Goal: Task Accomplishment & Management: Complete application form

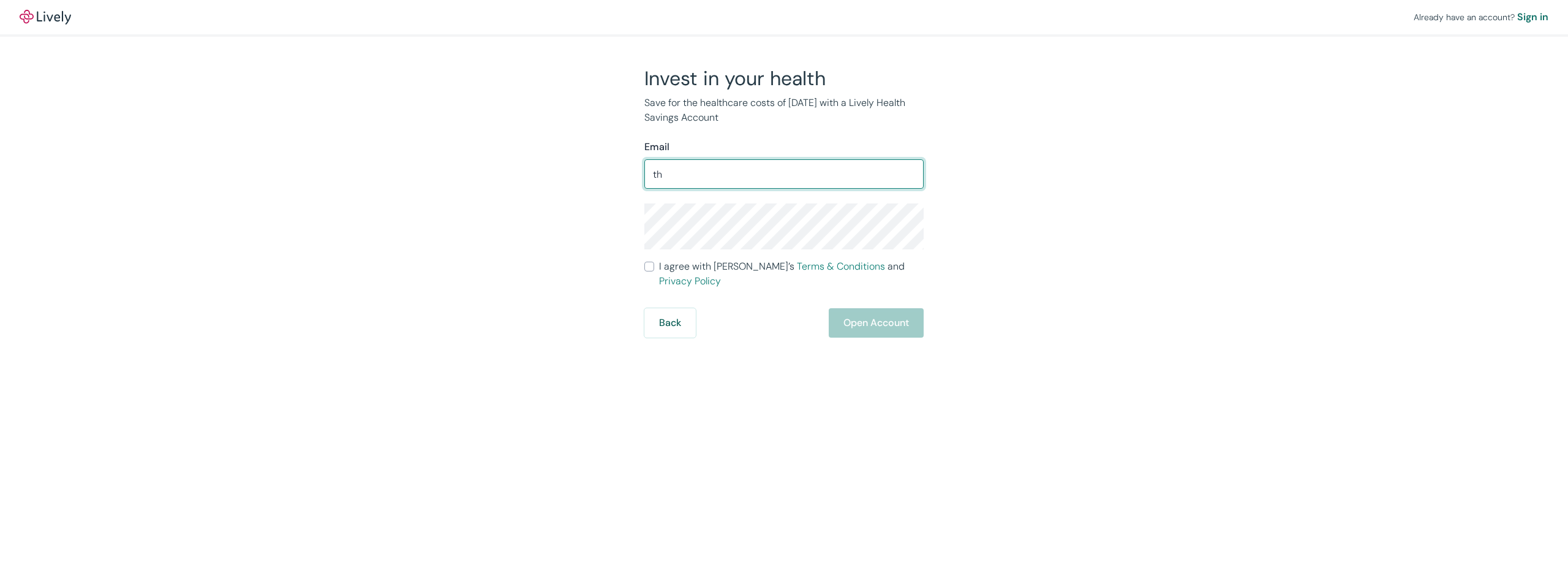
type input "t"
type input "[EMAIL_ADDRESS][DOMAIN_NAME]"
click at [752, 253] on form "Email [EMAIL_ADDRESS][DOMAIN_NAME] ​ I agree with Lively’s Terms & Conditions a…" at bounding box center [784, 239] width 279 height 198
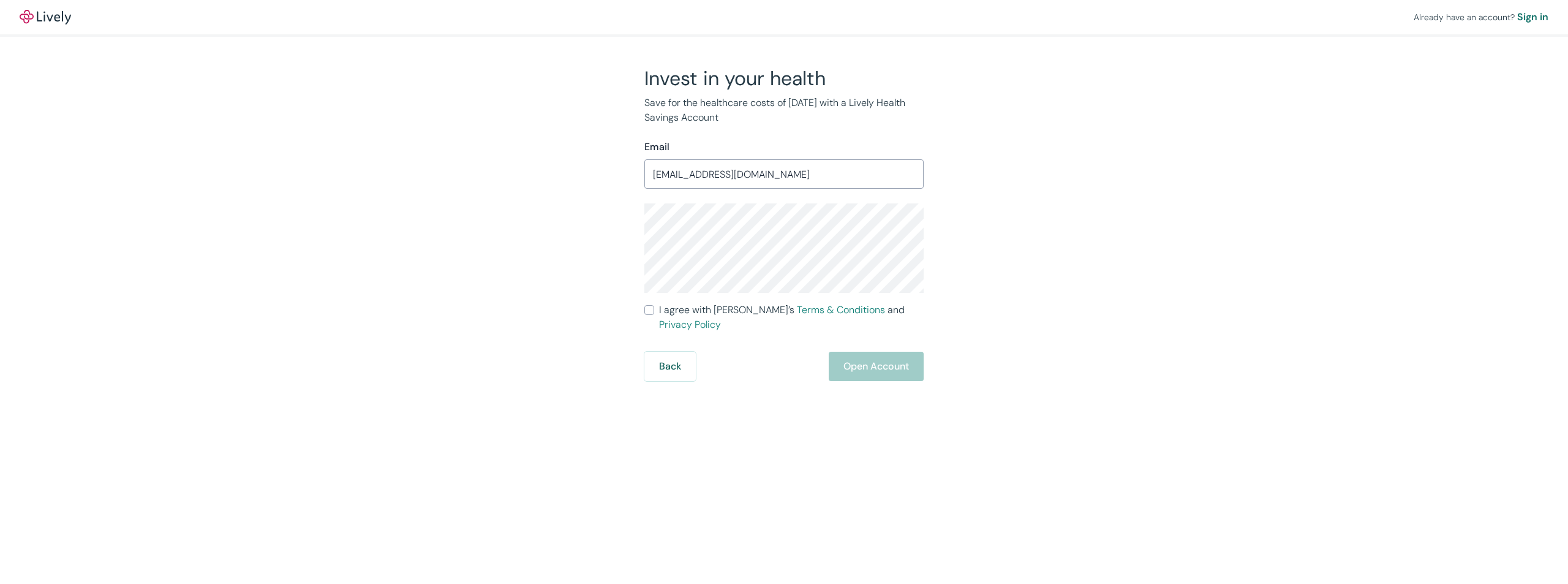
click at [660, 310] on span "I agree with Lively’s Terms & Conditions and Privacy Policy" at bounding box center [791, 317] width 264 height 30
click at [654, 310] on input "I agree with Lively’s Terms & Conditions and Privacy Policy" at bounding box center [650, 310] width 10 height 10
checkbox input "true"
click at [869, 352] on button "Open Account" at bounding box center [876, 367] width 95 height 30
